Goal: Task Accomplishment & Management: Manage account settings

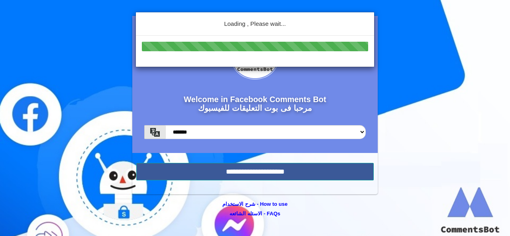
drag, startPoint x: 196, startPoint y: 169, endPoint x: 76, endPoint y: 105, distance: 136.4
click at [76, 105] on body "Welcome in Facebook Comments Bot مرحبا فى بوت التعليقات للفيسبوك ******* *******" at bounding box center [255, 118] width 510 height 236
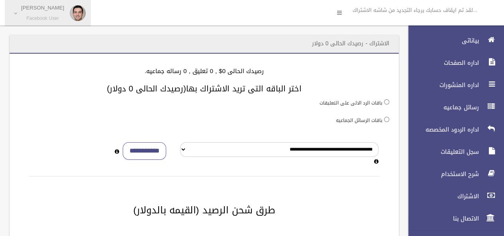
click at [38, 16] on small "Facebook User" at bounding box center [42, 19] width 43 height 6
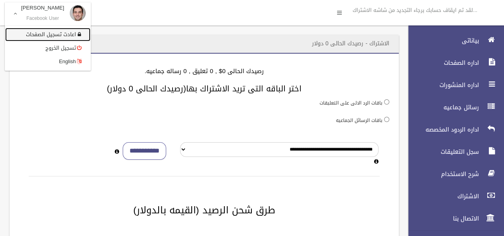
click at [64, 37] on link "اعادت تسجيل الصفحات" at bounding box center [47, 35] width 85 height 14
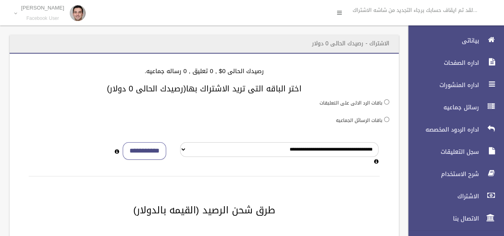
drag, startPoint x: 64, startPoint y: 37, endPoint x: 47, endPoint y: 45, distance: 19.2
click at [47, 45] on div "الاشتراك - رصيدك الحالى 0 دولار" at bounding box center [204, 44] width 389 height 19
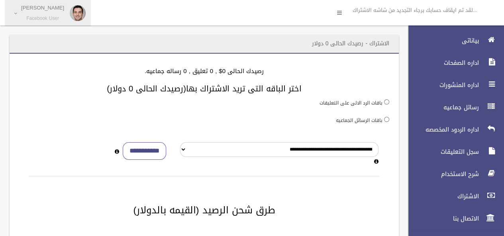
click at [43, 13] on span "Mahmoud Kamal Facebook User" at bounding box center [42, 13] width 51 height 17
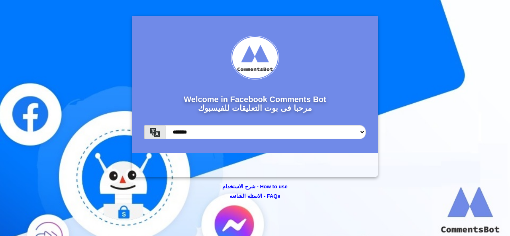
click at [298, 100] on h2 "Welcome in Facebook Comments Bot مرحبا فى بوت التعليقات للفيسبوك" at bounding box center [254, 104] width 221 height 31
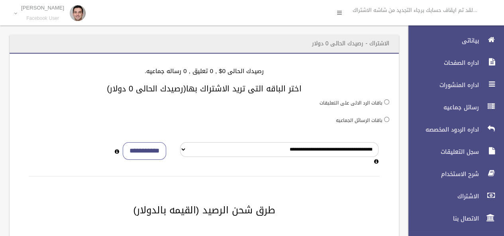
click at [146, 155] on input "**********" at bounding box center [144, 152] width 43 height 18
type input "*"
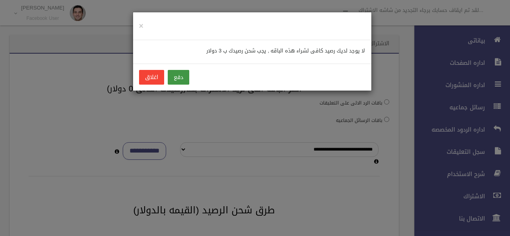
click at [182, 80] on button "دفع" at bounding box center [178, 77] width 21 height 15
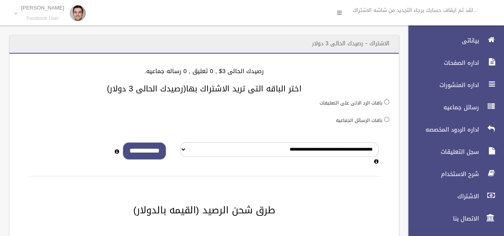
click at [145, 150] on input "**********" at bounding box center [144, 152] width 43 height 18
click at [147, 152] on input "**********" at bounding box center [144, 152] width 43 height 18
click at [150, 153] on input "**********" at bounding box center [144, 152] width 43 height 18
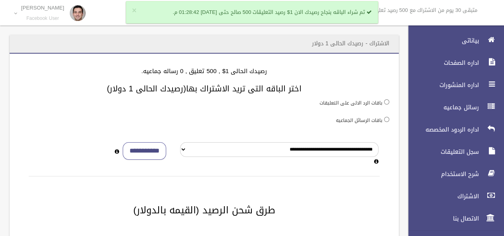
click at [328, 72] on h4 "رصيدك الحالى 1$ , 500 تعليق , 0 رساله جماعيه." at bounding box center [204, 71] width 370 height 7
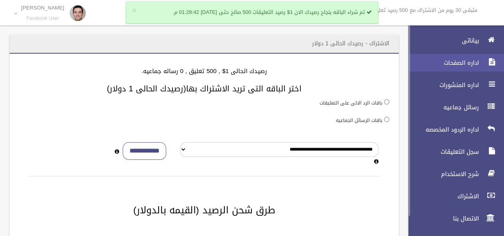
click at [449, 66] on span "اداره الصفحات" at bounding box center [441, 63] width 80 height 8
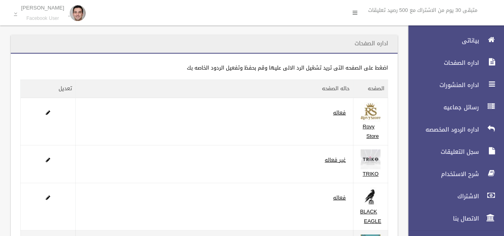
scroll to position [153, 0]
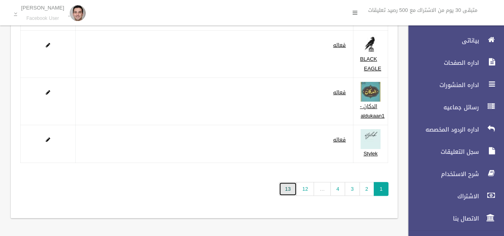
click at [288, 188] on link "13" at bounding box center [288, 189] width 18 height 14
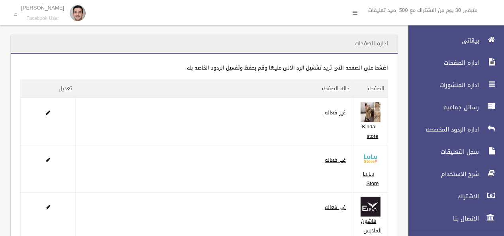
scroll to position [191, 0]
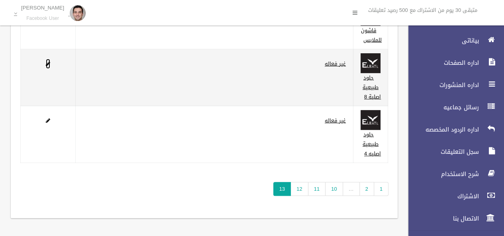
click at [48, 64] on span at bounding box center [48, 63] width 4 height 5
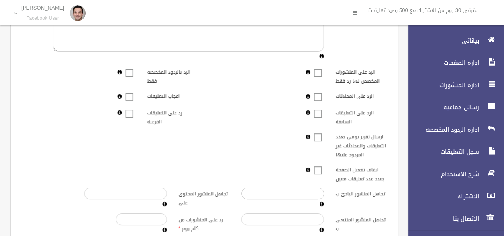
scroll to position [277, 0]
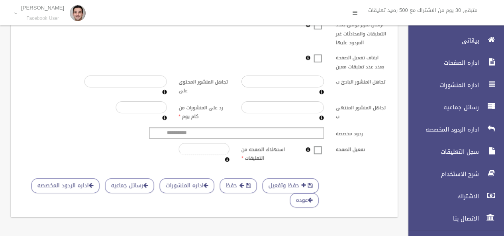
click at [316, 145] on span at bounding box center [318, 145] width 12 height 0
click at [295, 179] on button "حفظ وتفعيل" at bounding box center [290, 186] width 56 height 15
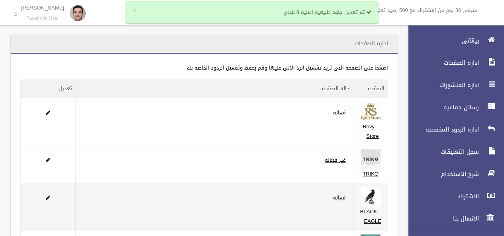
scroll to position [153, 0]
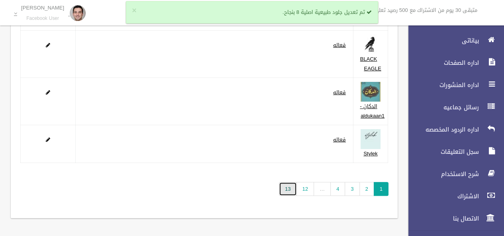
click at [286, 191] on link "13" at bounding box center [288, 189] width 18 height 14
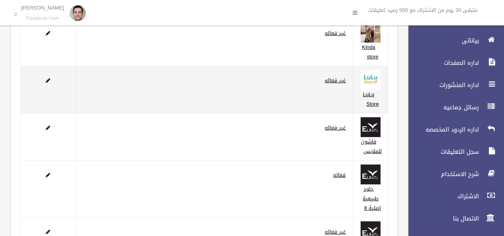
scroll to position [119, 0]
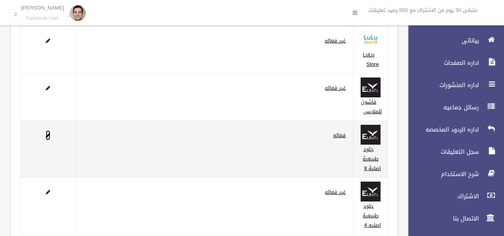
click at [49, 136] on span at bounding box center [48, 135] width 4 height 5
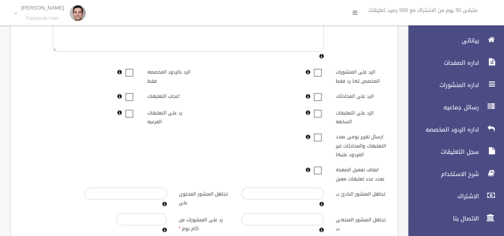
scroll to position [239, 0]
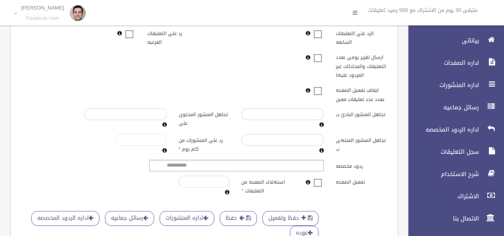
drag, startPoint x: 143, startPoint y: 142, endPoint x: 164, endPoint y: 141, distance: 21.6
click at [164, 141] on input "*****" at bounding box center [141, 140] width 51 height 12
type input "*"
click at [102, 141] on div "تجاهل المنشور المنتهى ب رد على المنشورات من كام يوم *" at bounding box center [204, 144] width 377 height 21
click at [293, 218] on button "حفظ وتفعيل" at bounding box center [290, 218] width 56 height 15
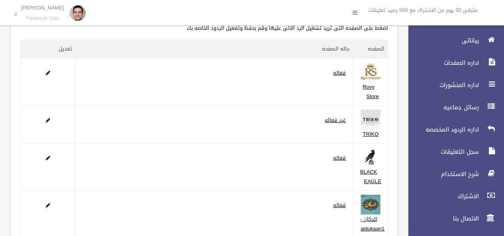
scroll to position [153, 0]
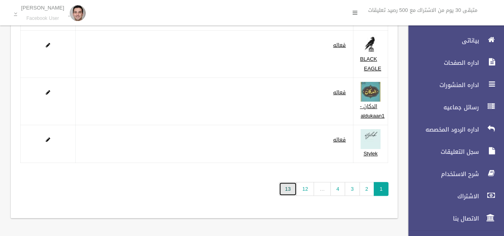
click at [286, 190] on link "13" at bounding box center [288, 189] width 18 height 14
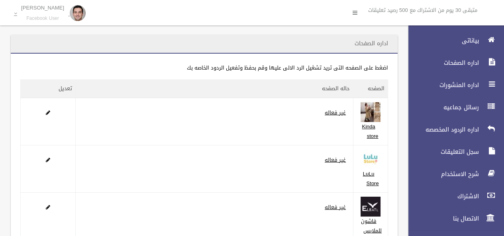
scroll to position [191, 0]
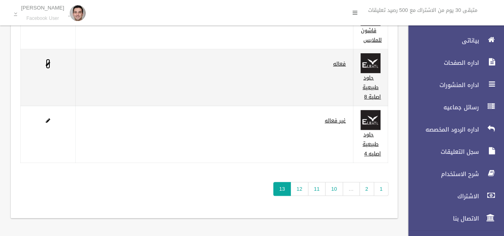
click at [47, 61] on span at bounding box center [48, 63] width 4 height 5
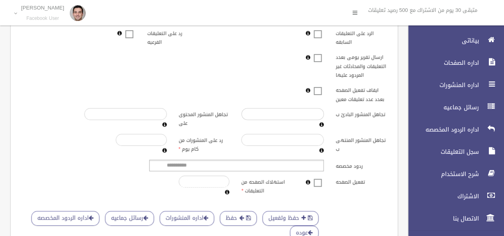
scroll to position [277, 0]
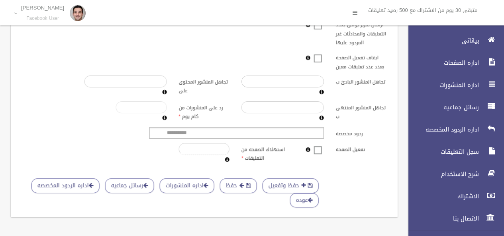
drag, startPoint x: 147, startPoint y: 102, endPoint x: 166, endPoint y: 102, distance: 18.7
click at [166, 102] on input "****" at bounding box center [141, 108] width 51 height 12
type input "**"
click at [296, 181] on button "حفظ وتفعيل" at bounding box center [290, 186] width 56 height 15
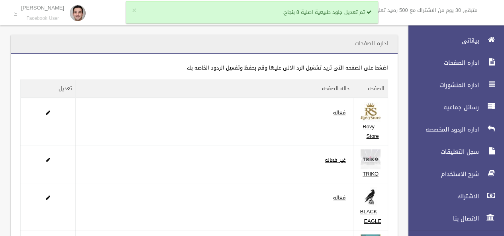
scroll to position [153, 0]
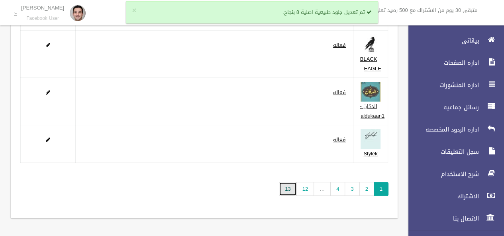
click at [288, 186] on link "13" at bounding box center [288, 189] width 18 height 14
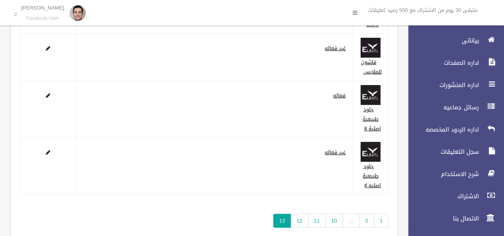
scroll to position [191, 0]
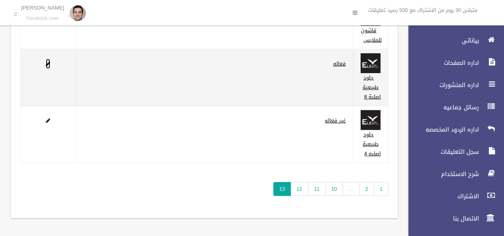
click at [49, 65] on span at bounding box center [48, 63] width 4 height 5
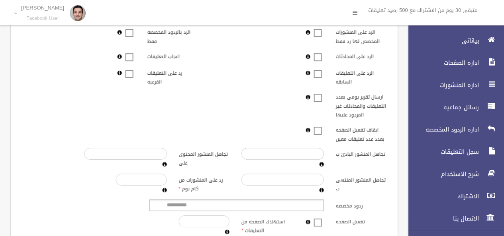
scroll to position [277, 0]
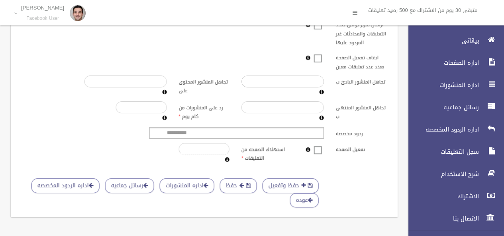
scroll to position [197, 0]
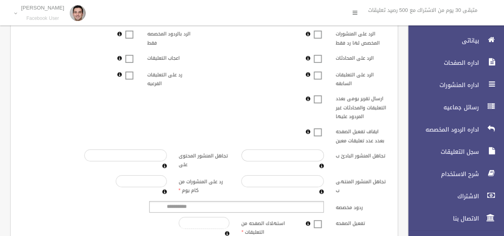
click at [317, 70] on span at bounding box center [318, 70] width 12 height 0
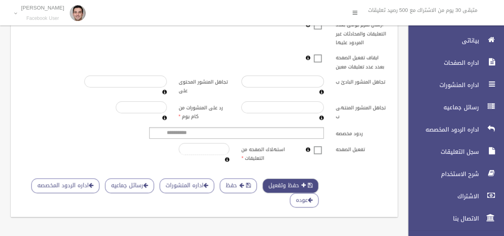
click at [279, 182] on button "حفظ وتفعيل" at bounding box center [290, 186] width 56 height 15
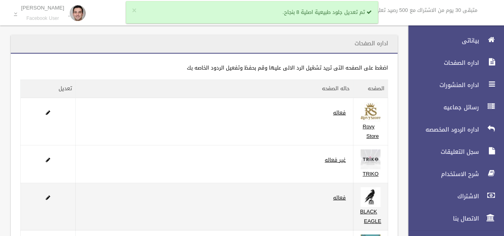
scroll to position [153, 0]
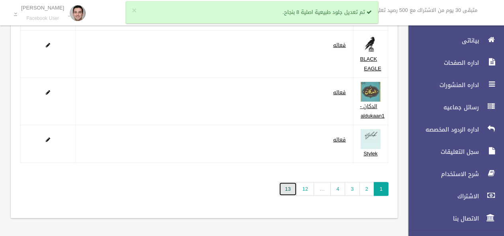
click at [287, 191] on link "13" at bounding box center [288, 189] width 18 height 14
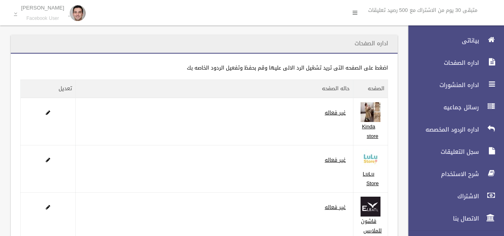
scroll to position [191, 0]
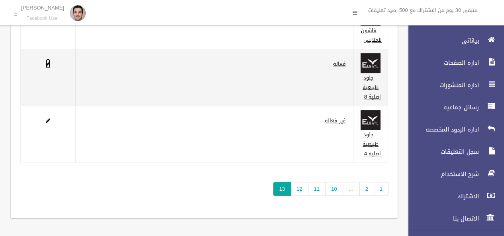
click at [48, 62] on span at bounding box center [48, 63] width 4 height 5
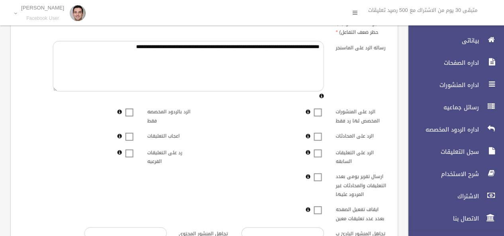
scroll to position [277, 0]
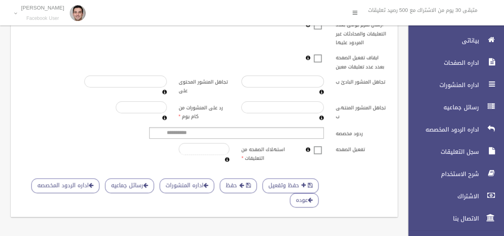
scroll to position [277, 0]
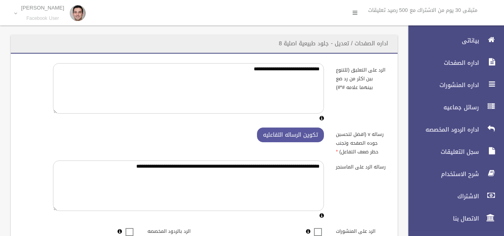
scroll to position [277, 0]
